Goal: Task Accomplishment & Management: Complete application form

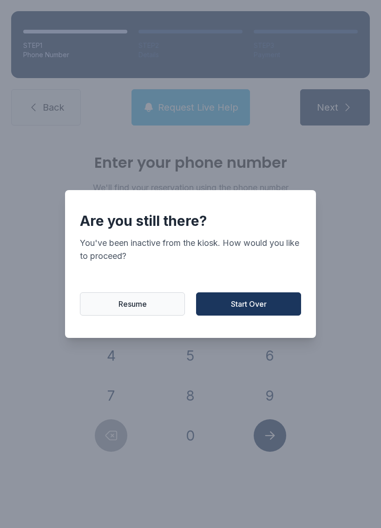
click at [233, 315] on button "Start Over" at bounding box center [248, 303] width 105 height 23
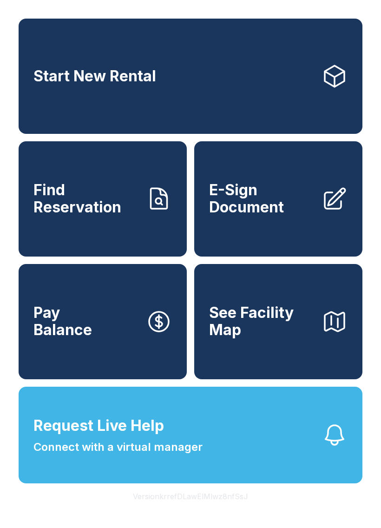
click at [135, 455] on span "Connect with a virtual manager" at bounding box center [117, 447] width 169 height 17
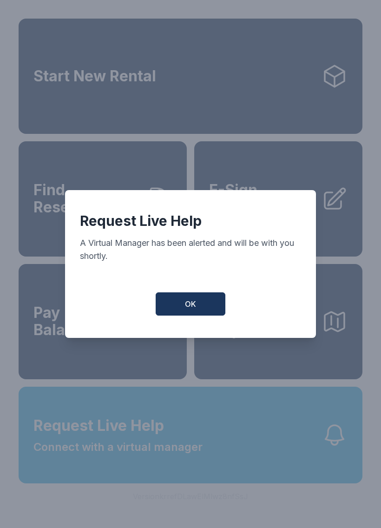
click at [196, 306] on span "OK" at bounding box center [190, 303] width 11 height 11
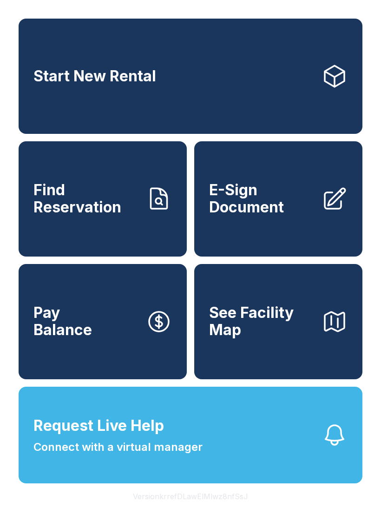
click at [218, 212] on span "E-Sign Document" at bounding box center [261, 199] width 105 height 34
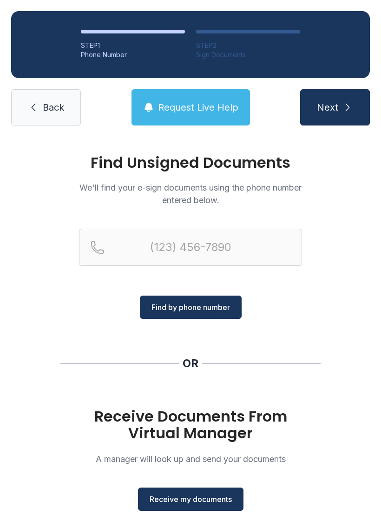
click at [219, 504] on span "Receive my documents" at bounding box center [191, 499] width 82 height 11
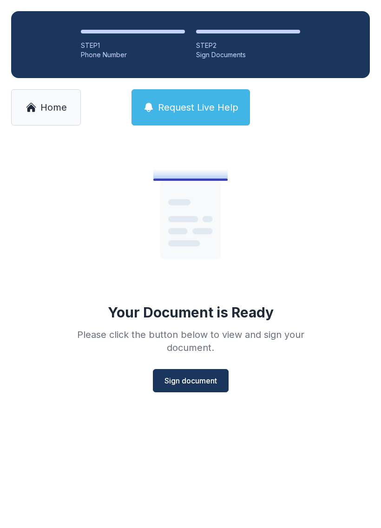
click at [200, 385] on span "Sign document" at bounding box center [191, 380] width 53 height 11
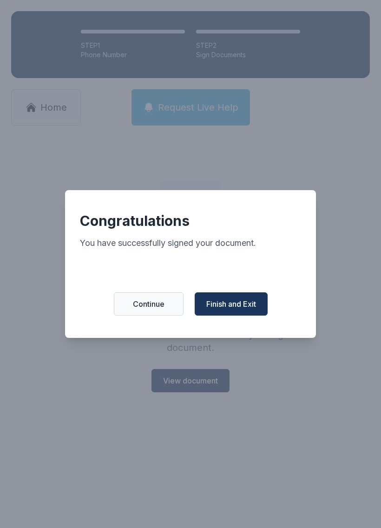
click at [245, 310] on span "Finish and Exit" at bounding box center [231, 303] width 50 height 11
